Goal: Information Seeking & Learning: Learn about a topic

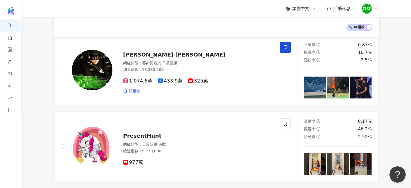
scroll to position [25, 0]
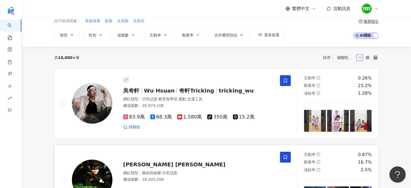
click at [162, 157] on div "Jay Chou 周杰倫 網紅類型 ： 藝術與娛樂 · 日常話題 總追蹤數 ： 18,335,209 1,074.6萬 433.9萬 325萬 找相似" at bounding box center [192, 179] width 161 height 47
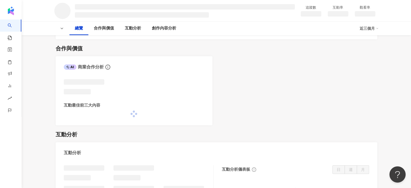
scroll to position [189, 0]
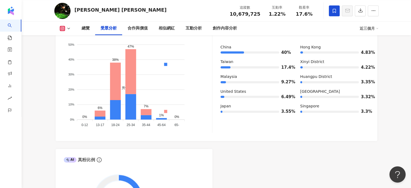
scroll to position [494, 0]
